Goal: Find specific page/section: Find specific page/section

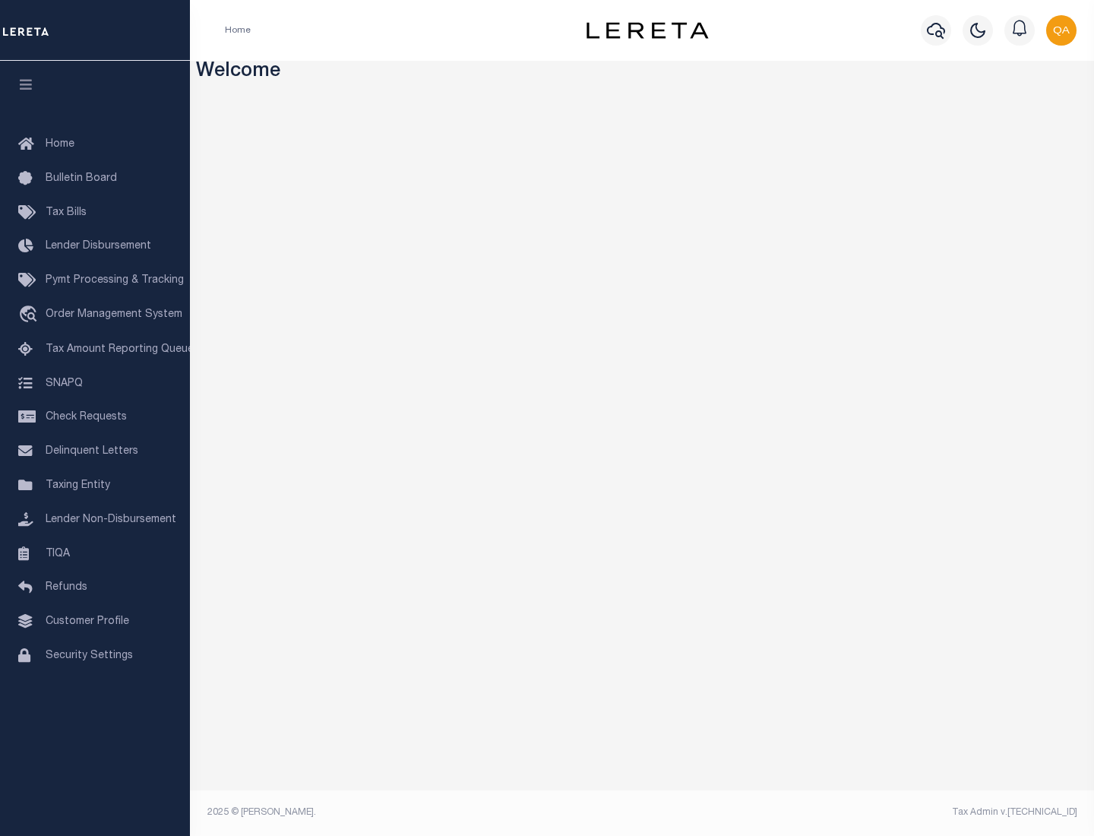
click at [95, 553] on link "TIQA" at bounding box center [95, 554] width 190 height 34
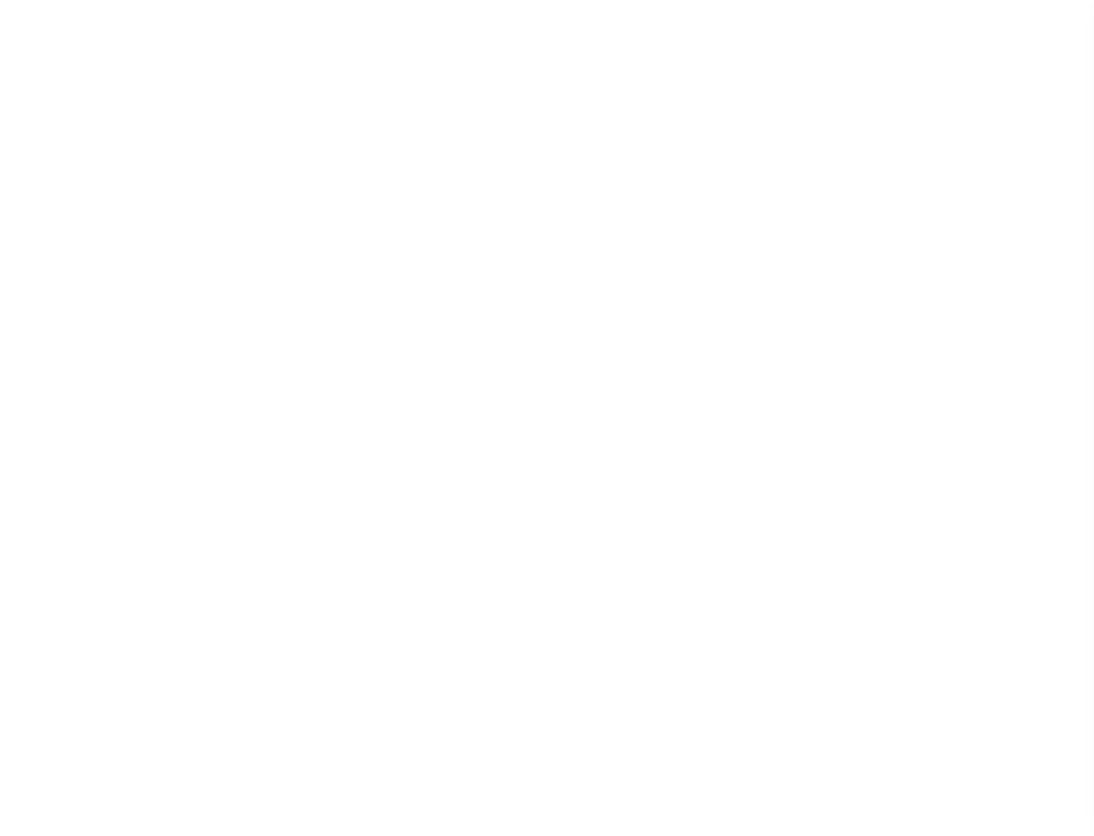
select select "200"
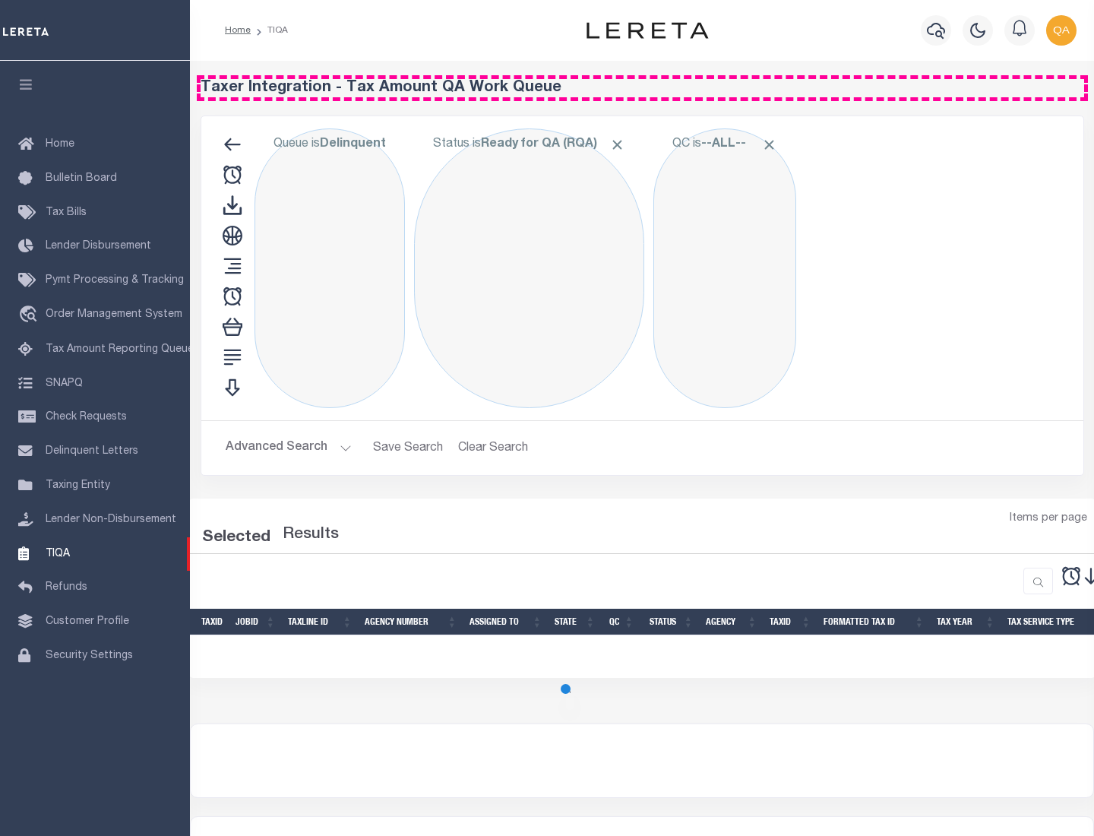
select select "200"
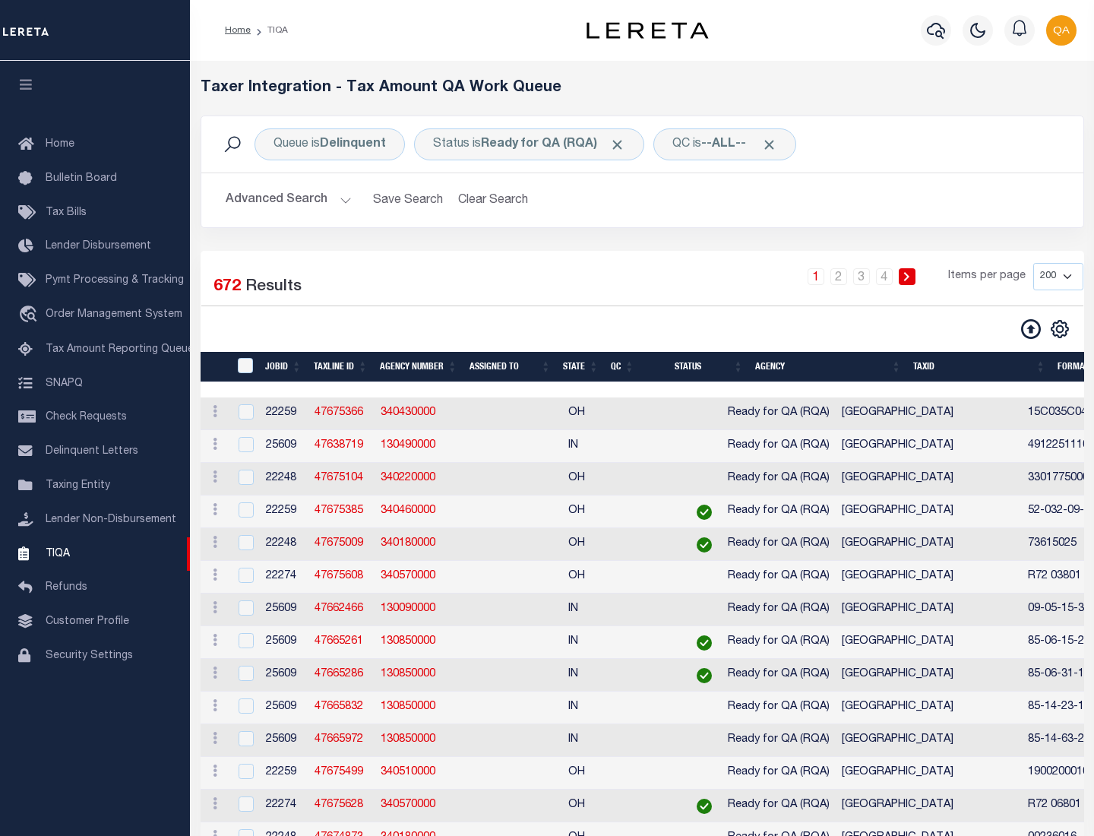
click at [622, 144] on span "Click to Remove" at bounding box center [618, 145] width 16 height 16
